Goal: Task Accomplishment & Management: Manage account settings

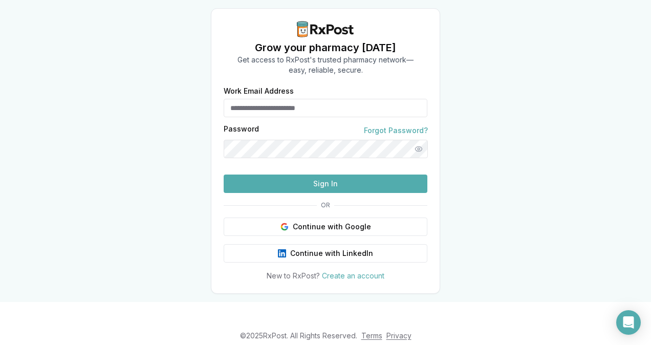
type input "**********"
click at [327, 193] on button "Sign In" at bounding box center [326, 183] width 204 height 18
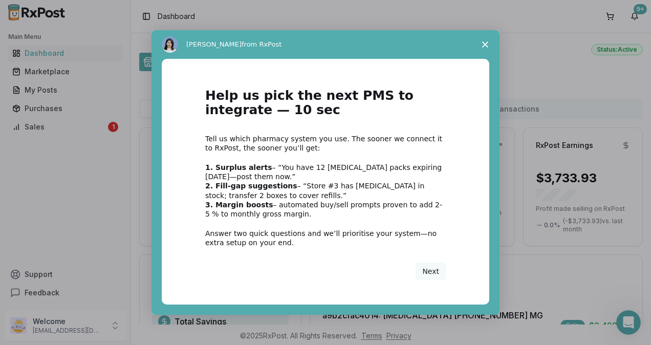
click at [487, 45] on icon "Close survey" at bounding box center [485, 44] width 6 height 6
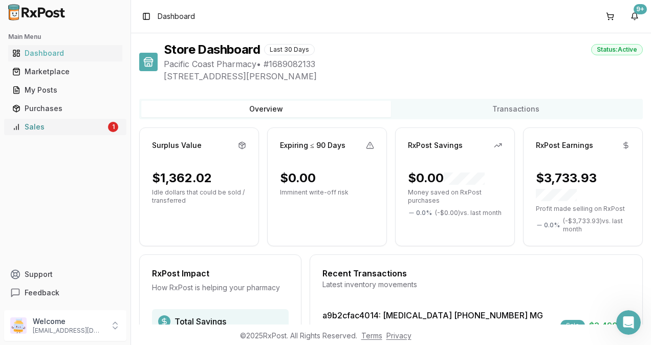
click at [38, 126] on div "Sales" at bounding box center [59, 127] width 94 height 10
click at [114, 125] on div "1" at bounding box center [113, 127] width 10 height 10
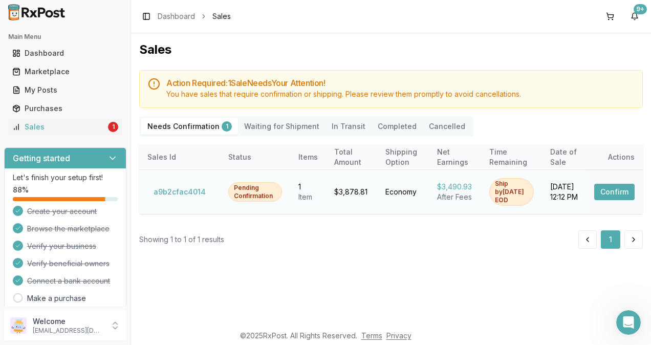
click at [609, 189] on button "Confirm" at bounding box center [614, 192] width 40 height 16
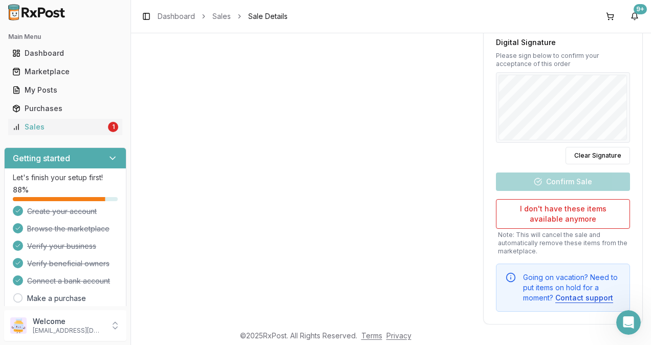
scroll to position [464, 0]
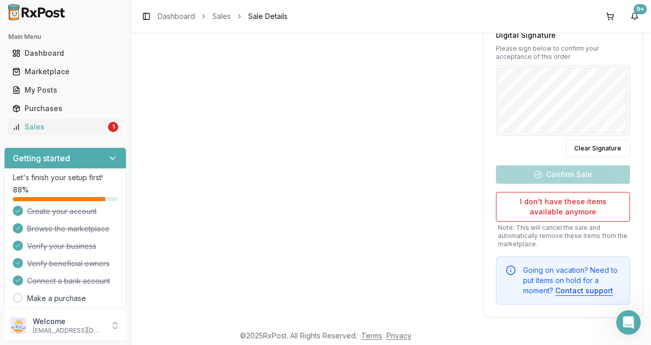
click at [567, 173] on div "Time Sensitive Ship this package by end of day [DATE] . Seller Confirmation At …" at bounding box center [562, 13] width 159 height 582
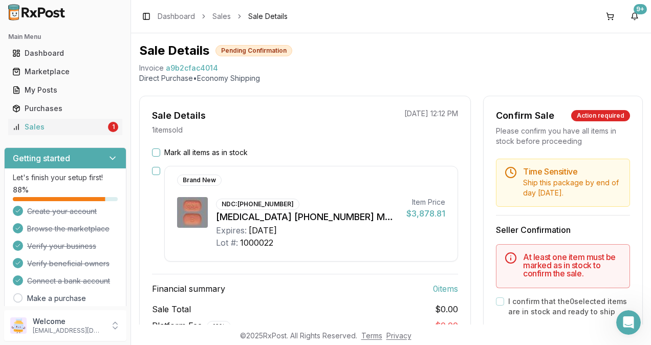
scroll to position [0, 0]
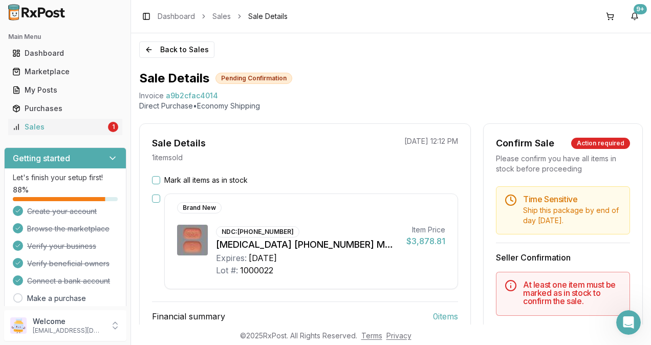
click at [157, 198] on button "button" at bounding box center [156, 198] width 8 height 8
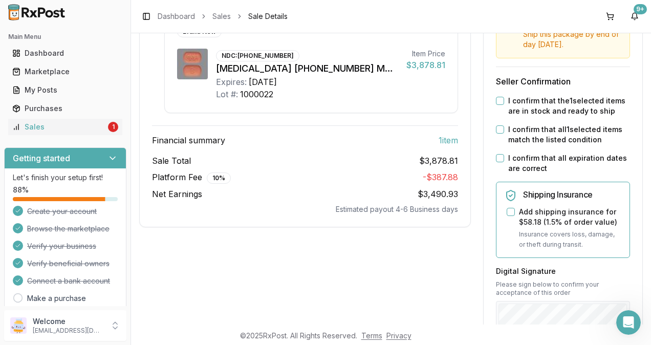
scroll to position [177, 0]
click at [496, 100] on button "I confirm that the 1 selected items are in stock and ready to ship" at bounding box center [500, 100] width 8 height 8
click at [496, 133] on div "I confirm that all 1 selected items match the listed condition" at bounding box center [563, 134] width 134 height 20
click at [496, 159] on button "I confirm that all expiration dates are correct" at bounding box center [500, 157] width 8 height 8
click at [496, 130] on button "I confirm that all 1 selected items match the listed condition" at bounding box center [500, 129] width 8 height 8
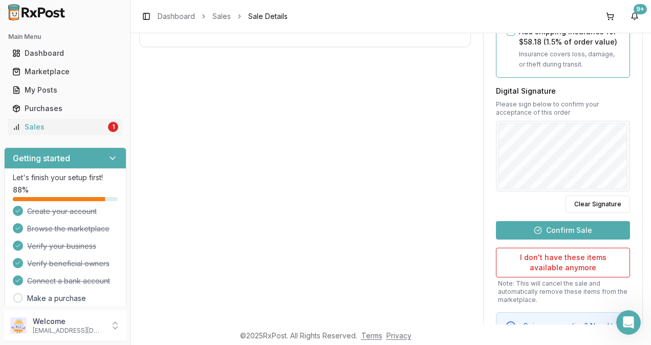
scroll to position [376, 0]
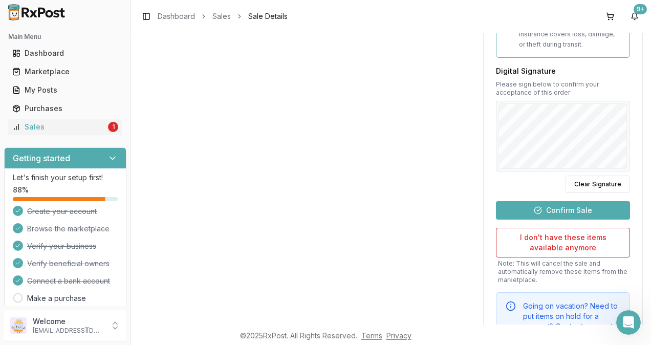
click at [576, 207] on button "Confirm Sale" at bounding box center [563, 210] width 134 height 18
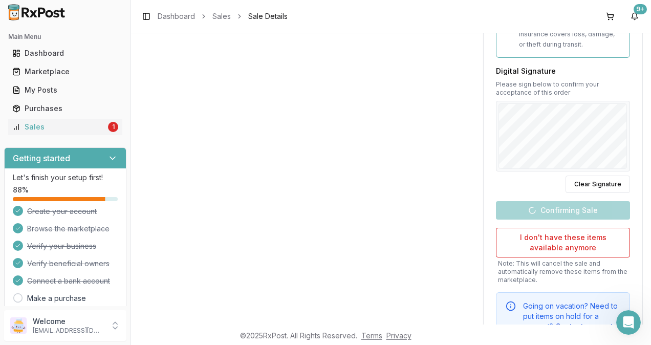
scroll to position [180, 0]
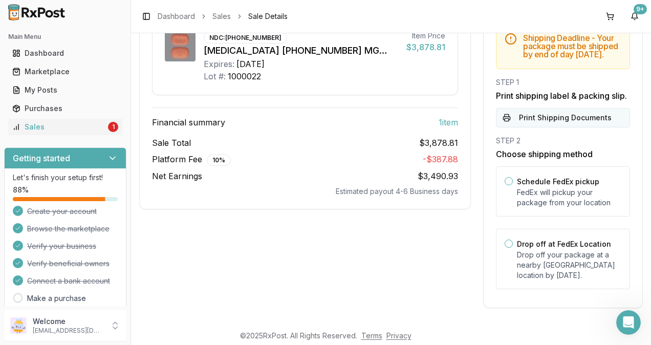
click at [582, 126] on button "Print Shipping Documents" at bounding box center [563, 117] width 134 height 19
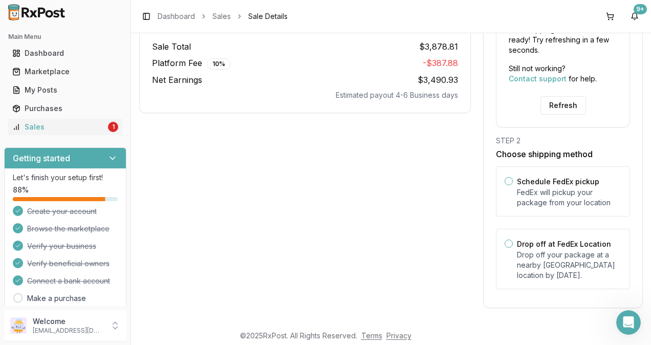
scroll to position [276, 0]
click at [508, 180] on button "Schedule FedEx pickup" at bounding box center [508, 181] width 8 height 8
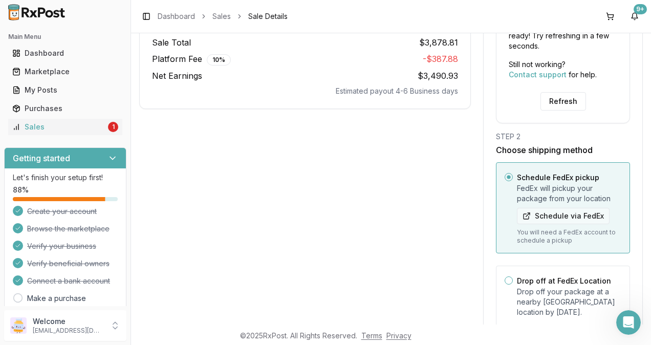
click at [554, 222] on button "Schedule via FedEx" at bounding box center [563, 216] width 93 height 16
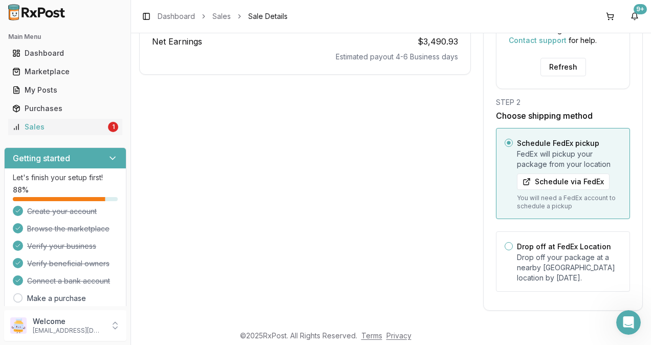
scroll to position [317, 0]
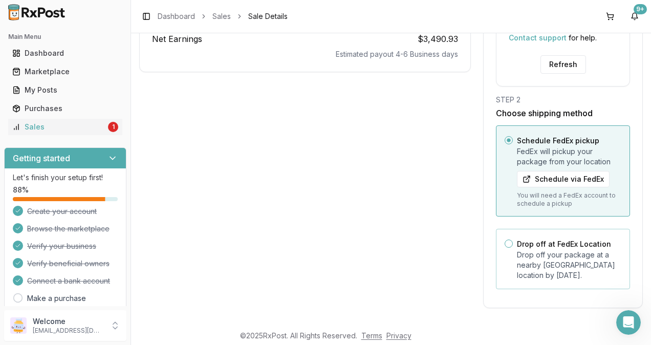
click at [505, 243] on button "Drop off at FedEx Location" at bounding box center [508, 243] width 8 height 8
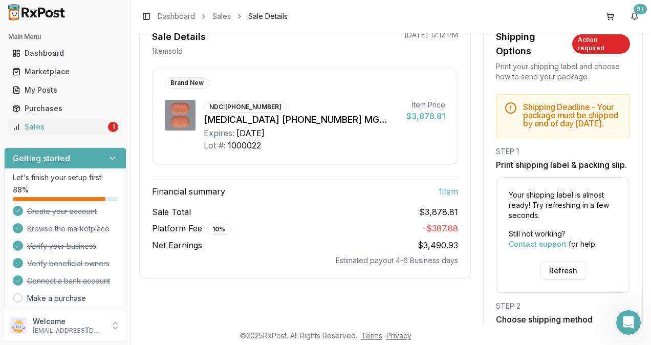
scroll to position [100, 0]
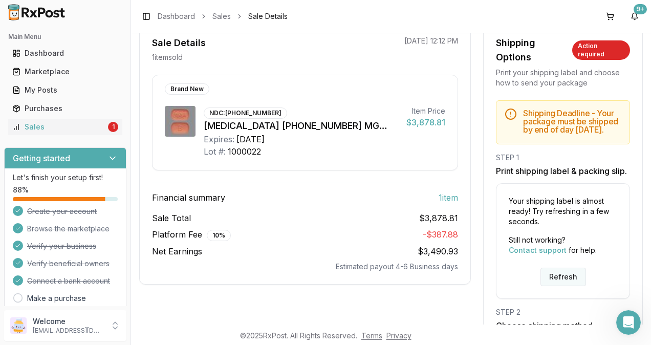
click at [566, 282] on button "Refresh" at bounding box center [563, 277] width 46 height 18
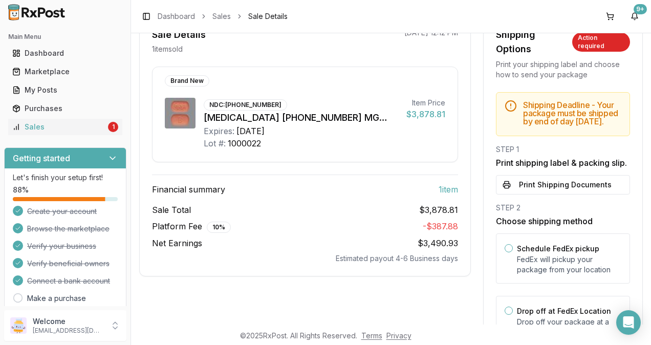
scroll to position [117, 0]
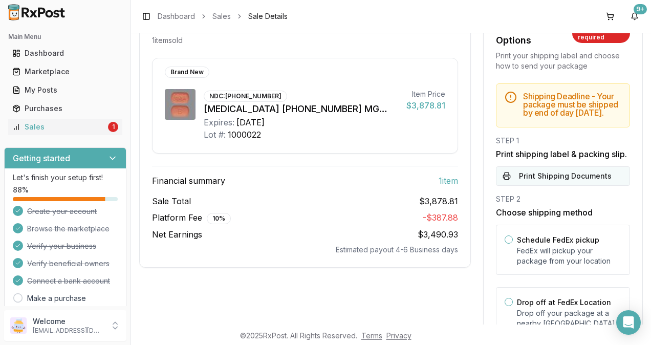
click at [571, 179] on button "Print Shipping Documents" at bounding box center [563, 175] width 134 height 19
